Goal: Information Seeking & Learning: Learn about a topic

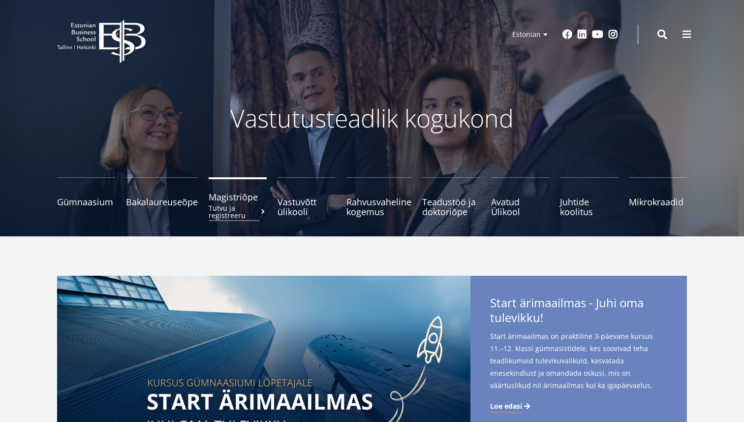
click at [238, 195] on span "Magistriõpe Tutvu ja registreeru" at bounding box center [238, 197] width 58 height 10
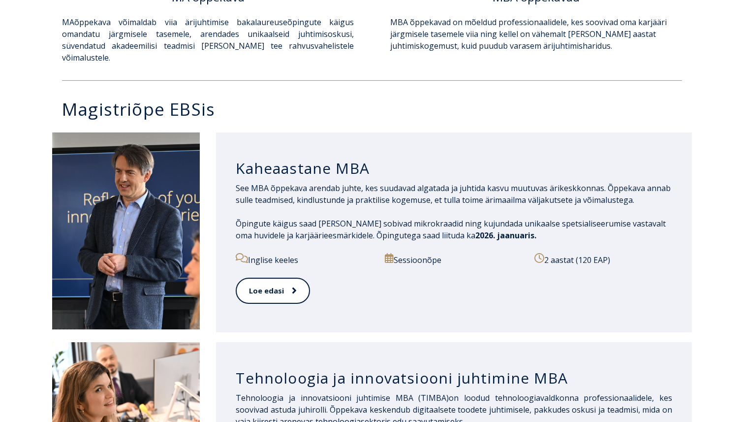
scroll to position [433, 0]
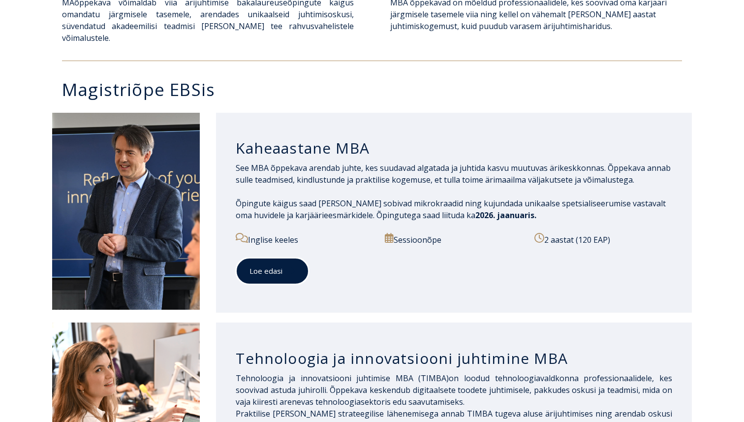
click at [280, 260] on link "Loe edasi" at bounding box center [272, 270] width 73 height 27
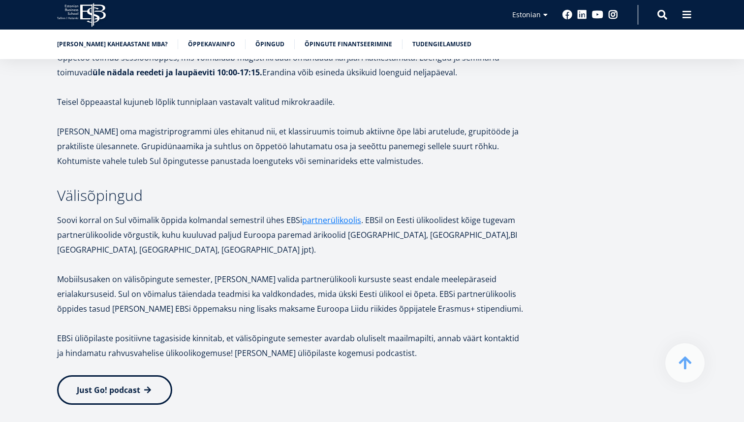
scroll to position [1712, 0]
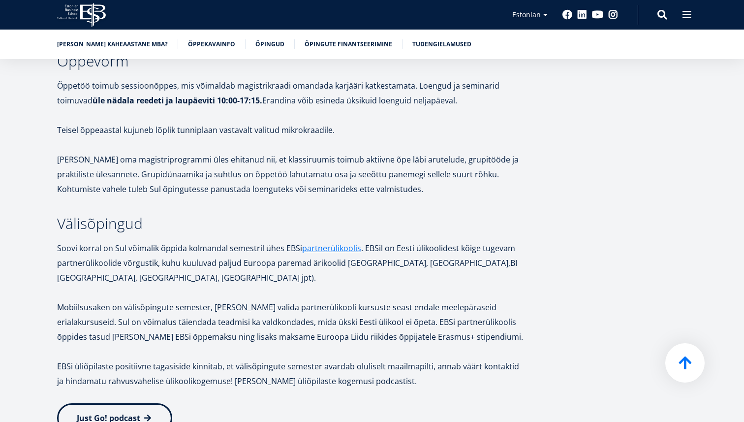
click at [687, 365] on span at bounding box center [684, 362] width 13 height 15
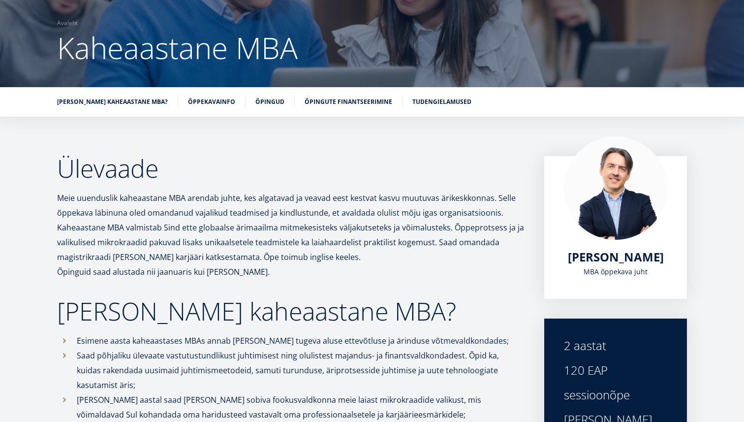
scroll to position [0, 0]
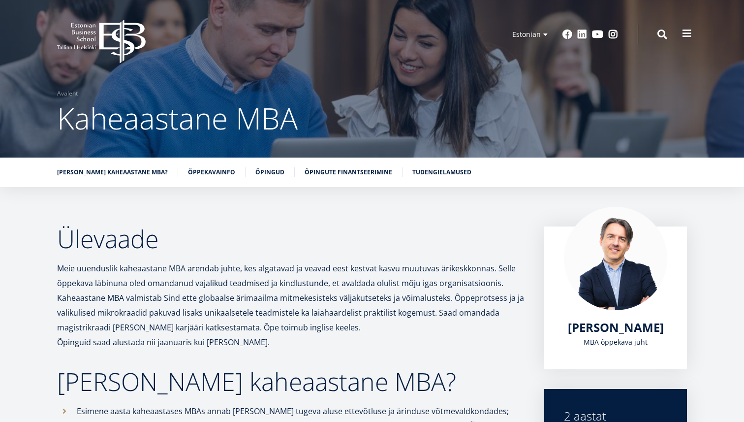
click at [689, 36] on span at bounding box center [687, 34] width 10 height 10
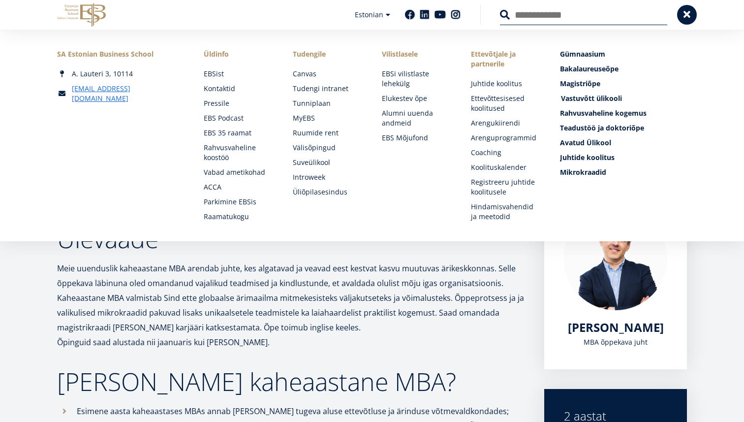
click at [596, 98] on span "Vastuvõtt ülikooli [PERSON_NAME] lähemalt" at bounding box center [591, 97] width 61 height 9
